Goal: Task Accomplishment & Management: Manage account settings

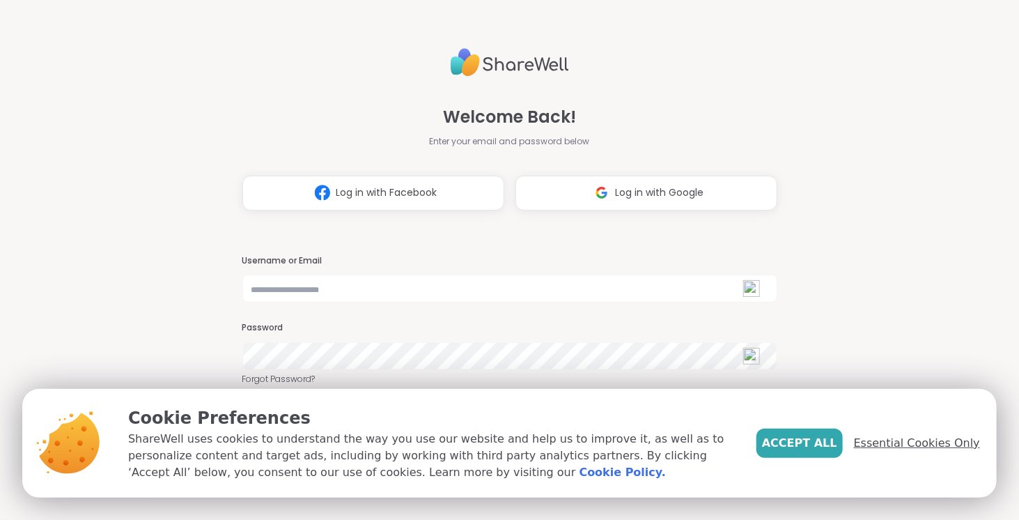
click at [941, 442] on span "Essential Cookies Only" at bounding box center [917, 443] width 126 height 17
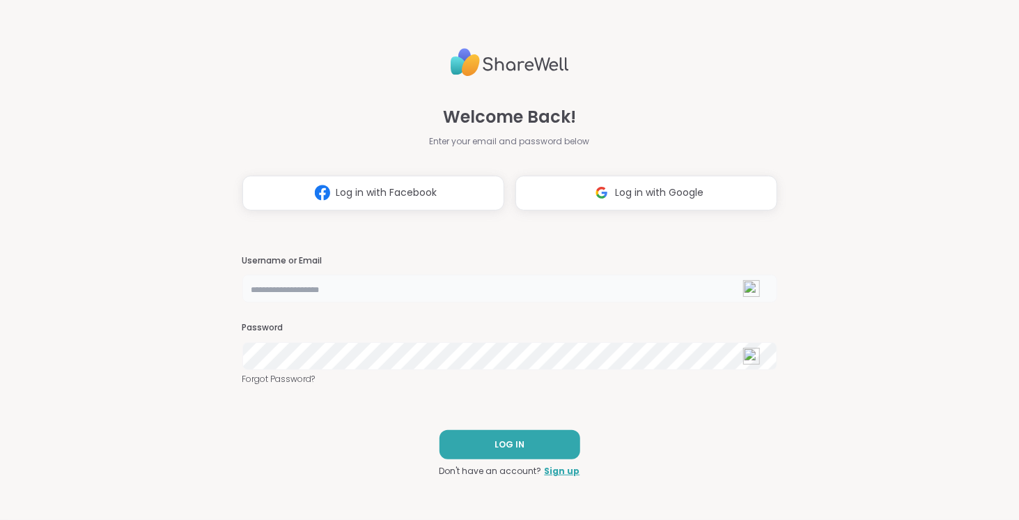
click at [405, 291] on input "text" at bounding box center [509, 289] width 535 height 28
type input "**********"
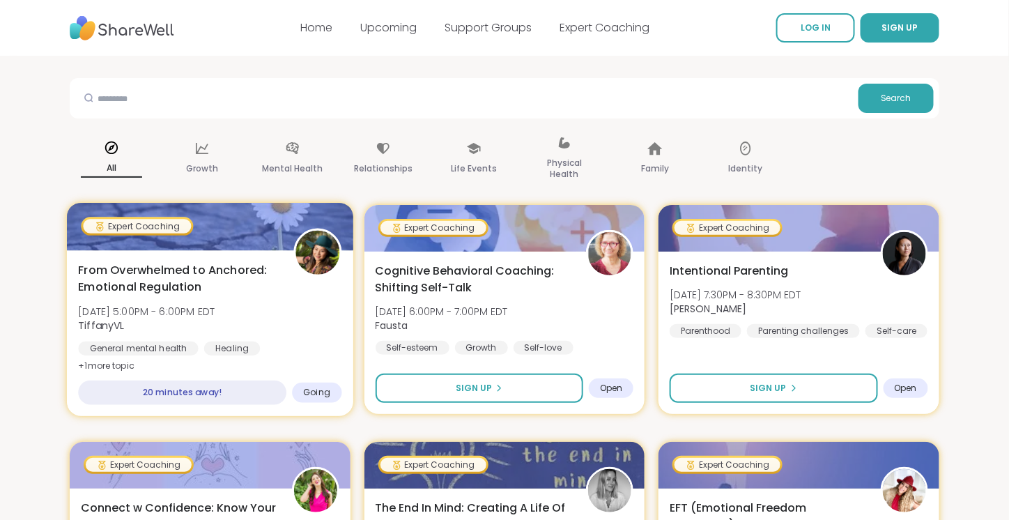
click at [194, 352] on div "General mental health" at bounding box center [138, 348] width 120 height 14
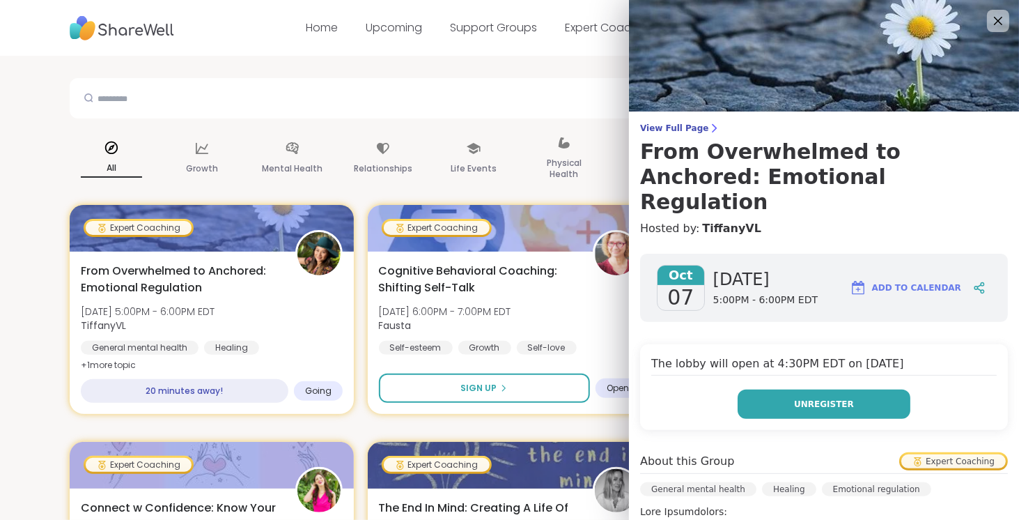
click at [794, 398] on span "Unregister" at bounding box center [824, 404] width 60 height 13
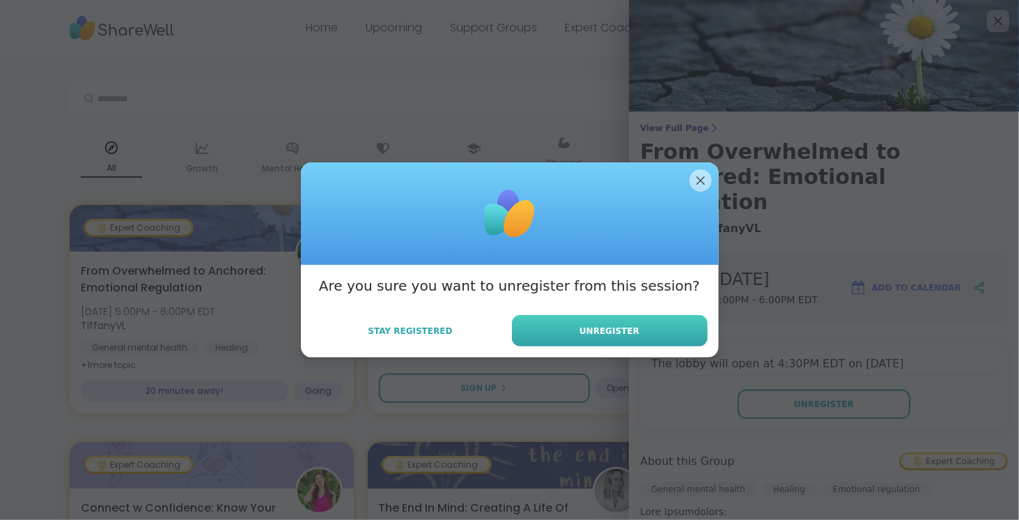
click at [608, 325] on span "Unregister" at bounding box center [610, 331] width 60 height 13
